Goal: Task Accomplishment & Management: Use online tool/utility

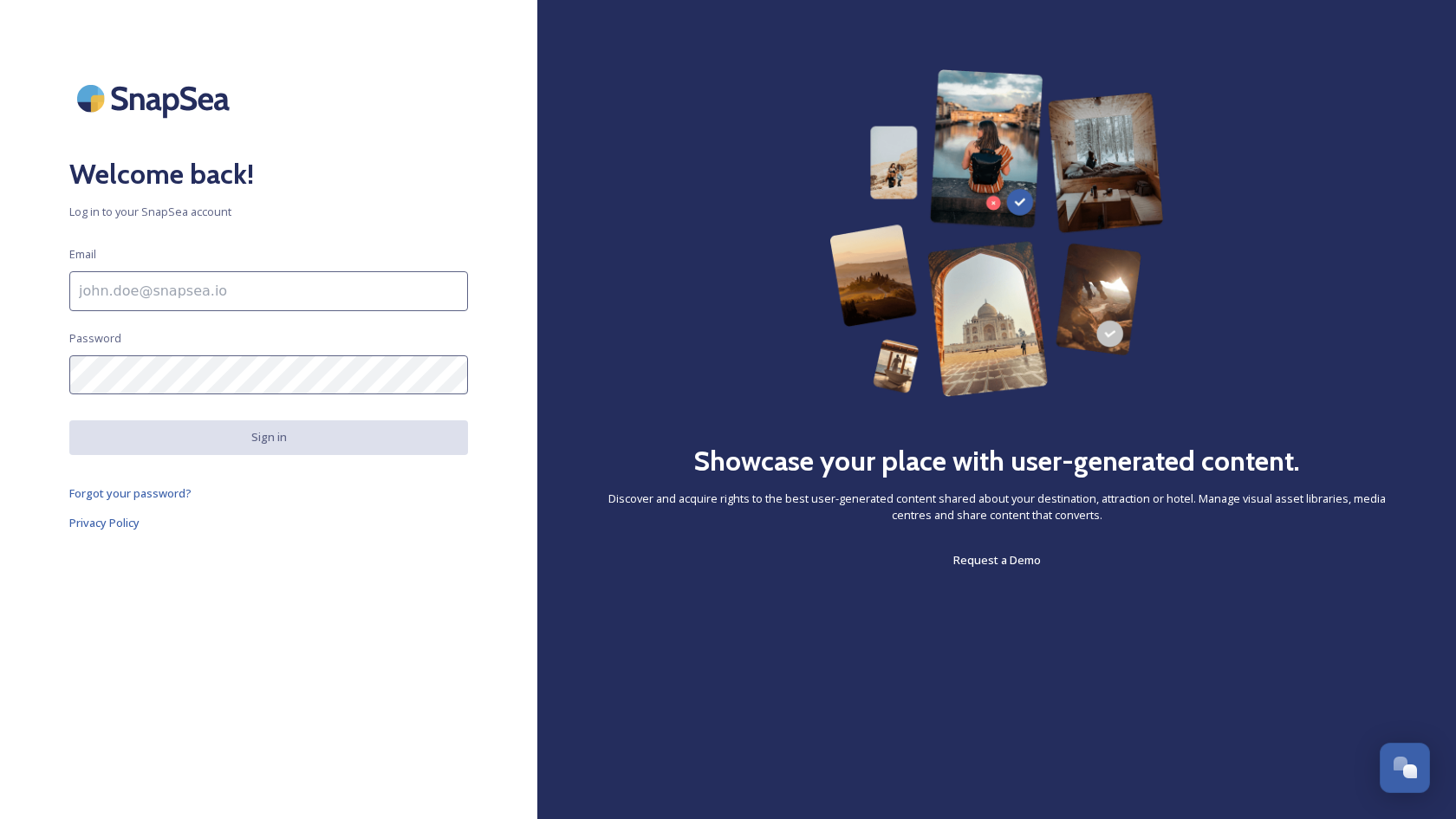
click at [243, 292] on input at bounding box center [269, 290] width 399 height 40
type input "[EMAIL_ADDRESS][DOMAIN_NAME]"
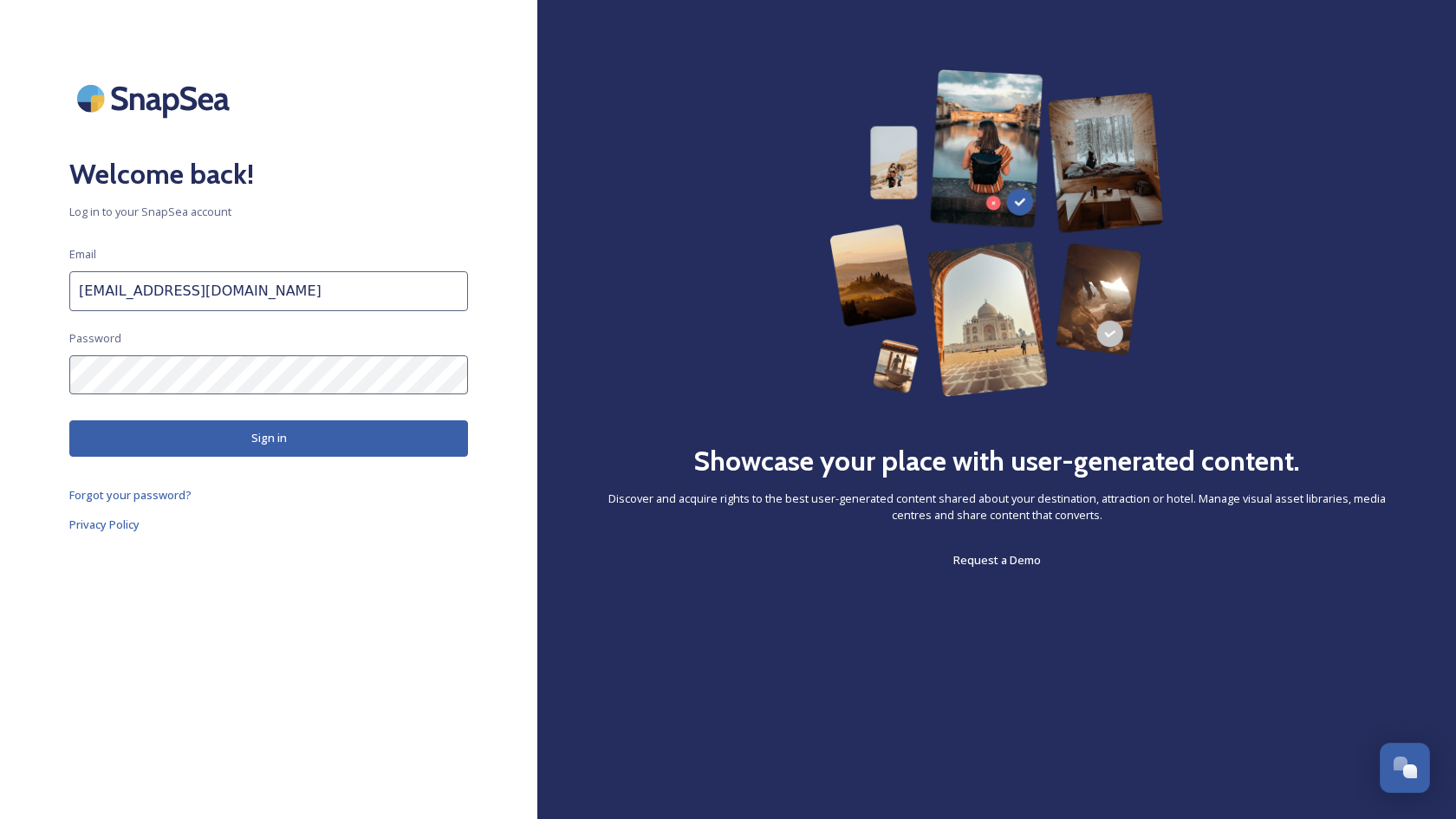
click at [244, 432] on button "Sign in" at bounding box center [269, 437] width 399 height 36
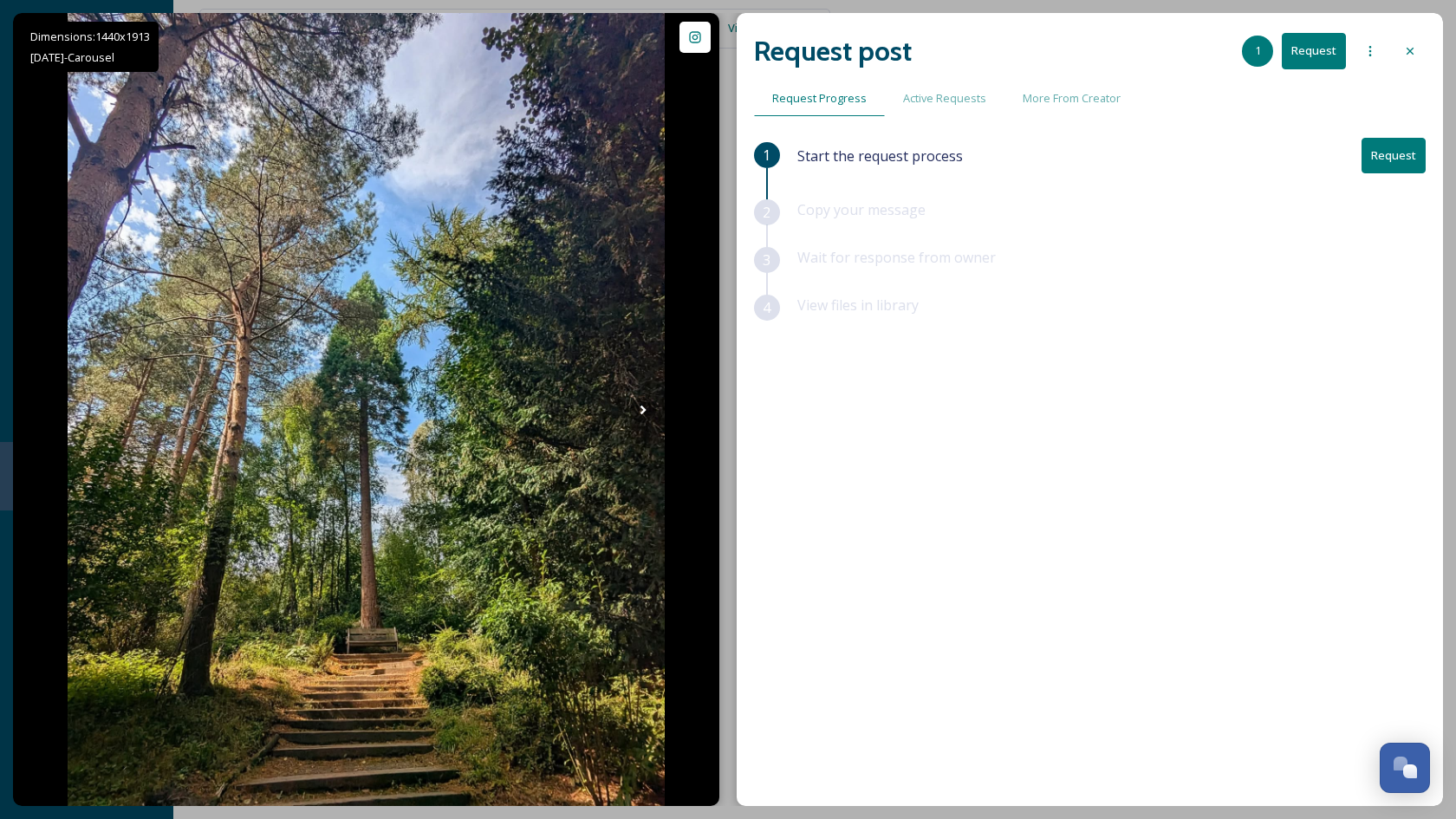
click at [1384, 149] on button "Request" at bounding box center [1393, 155] width 64 height 36
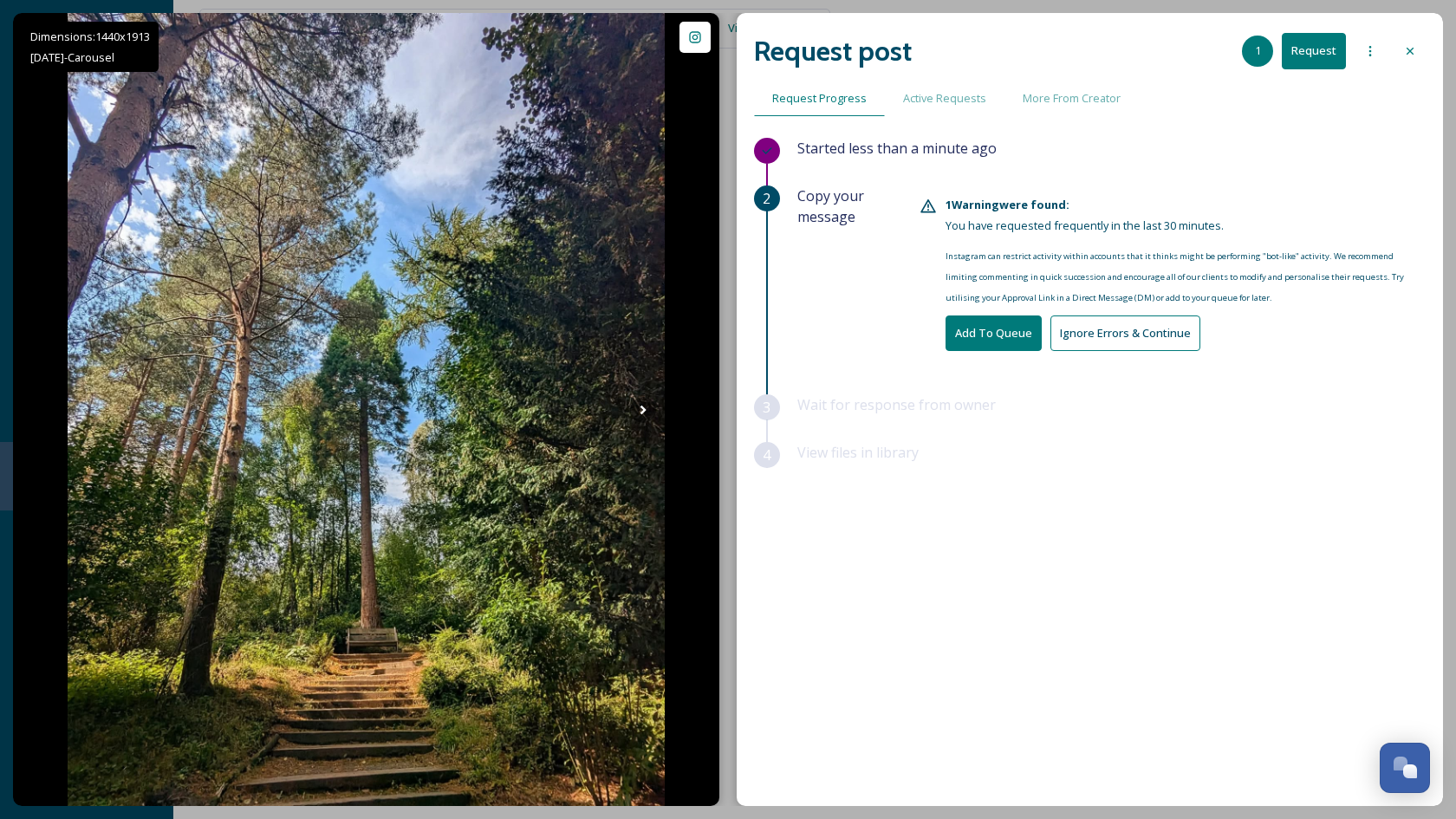
click at [962, 339] on button "Add To Queue" at bounding box center [993, 333] width 96 height 36
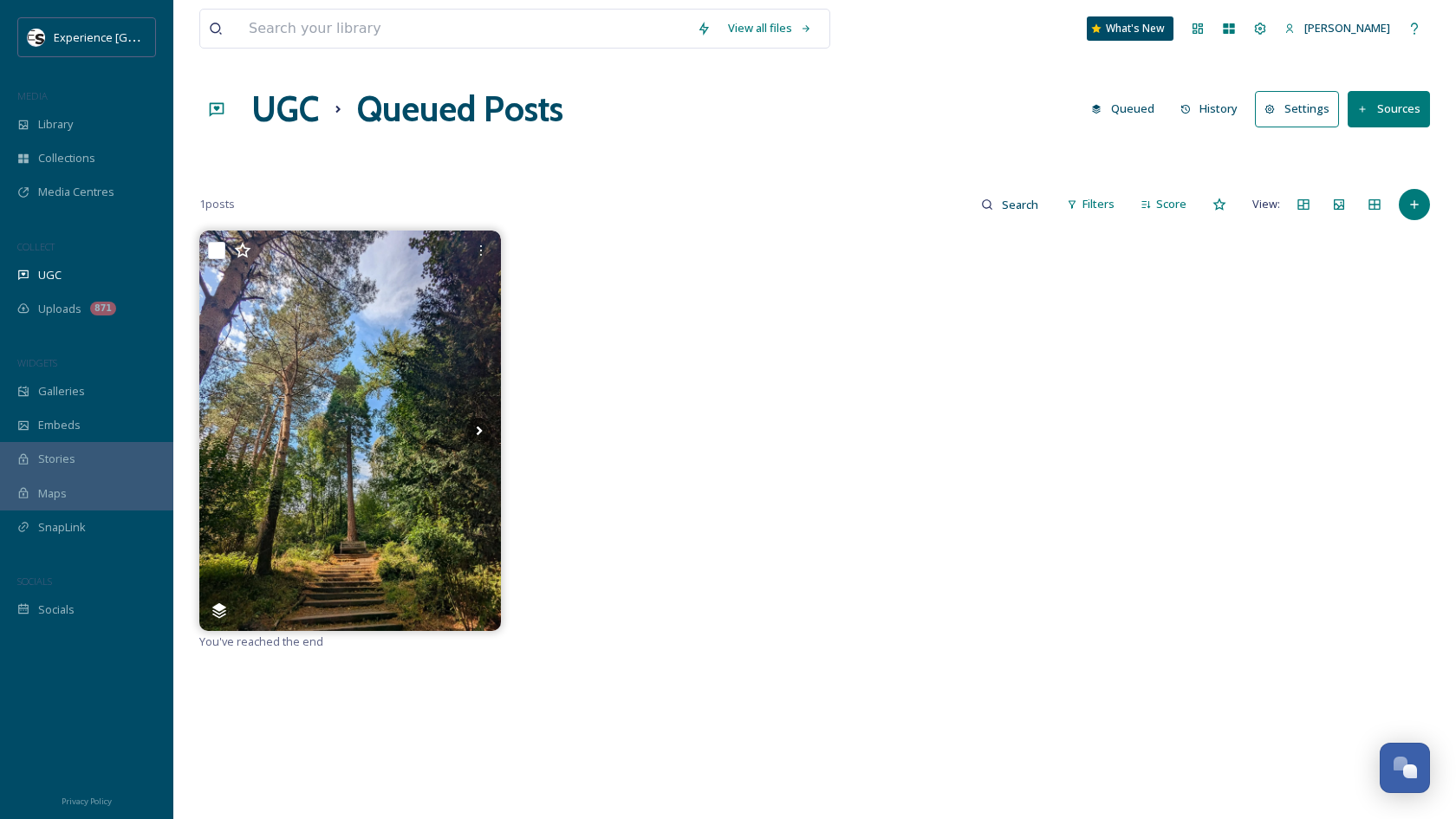
click at [737, 460] on div at bounding box center [661, 430] width 302 height 400
click at [401, 114] on h1 "Queued Posts" at bounding box center [460, 109] width 206 height 52
